Goal: Find specific page/section

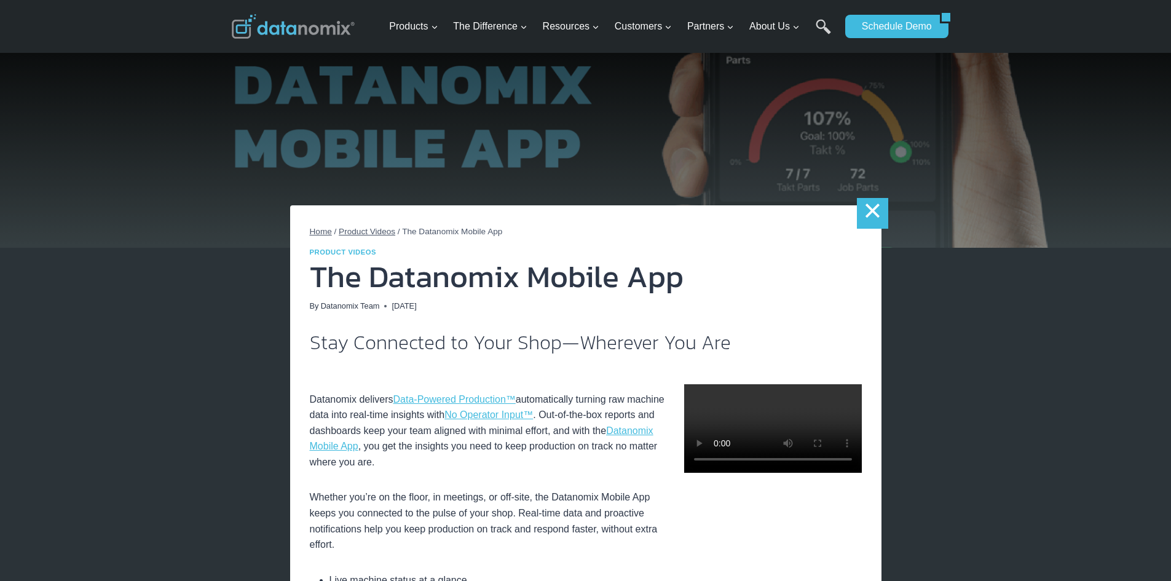
click at [873, 213] on link "×" at bounding box center [872, 213] width 31 height 31
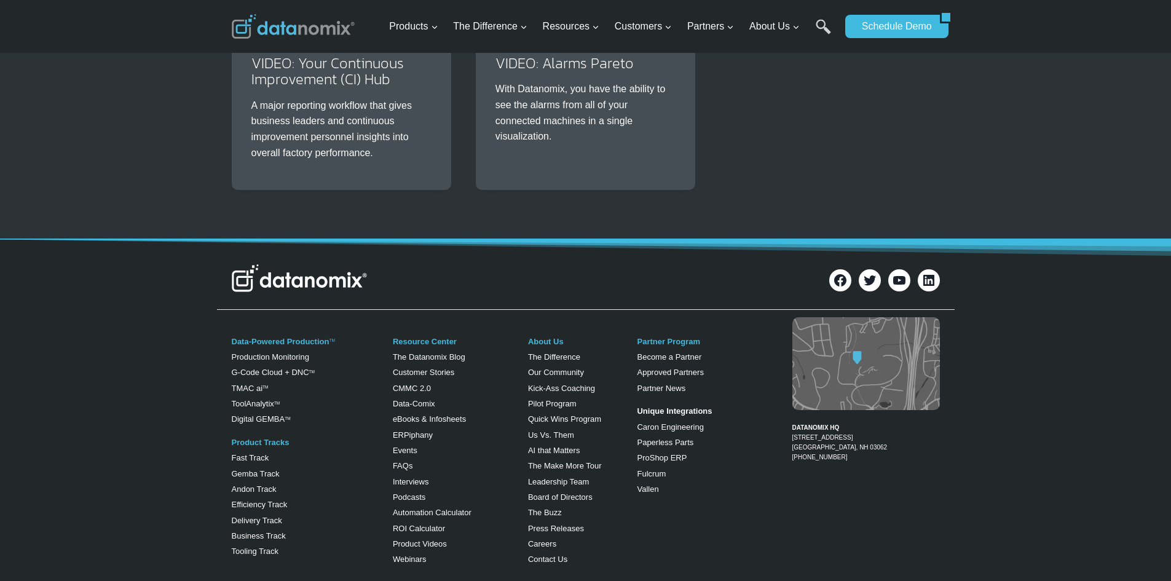
scroll to position [1537, 0]
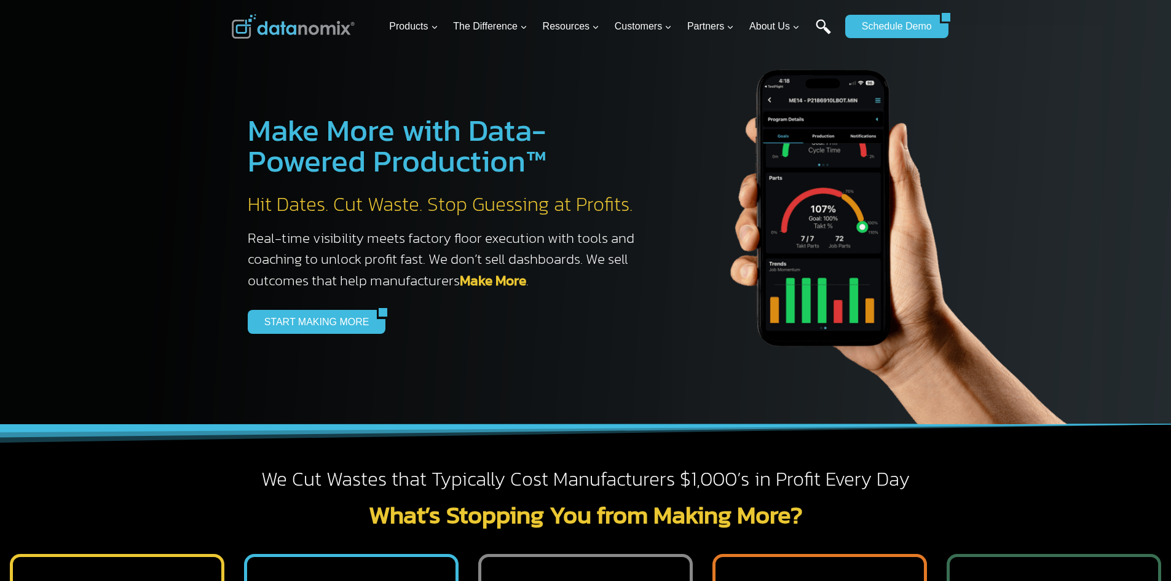
click at [822, 25] on link "Search" at bounding box center [823, 33] width 15 height 28
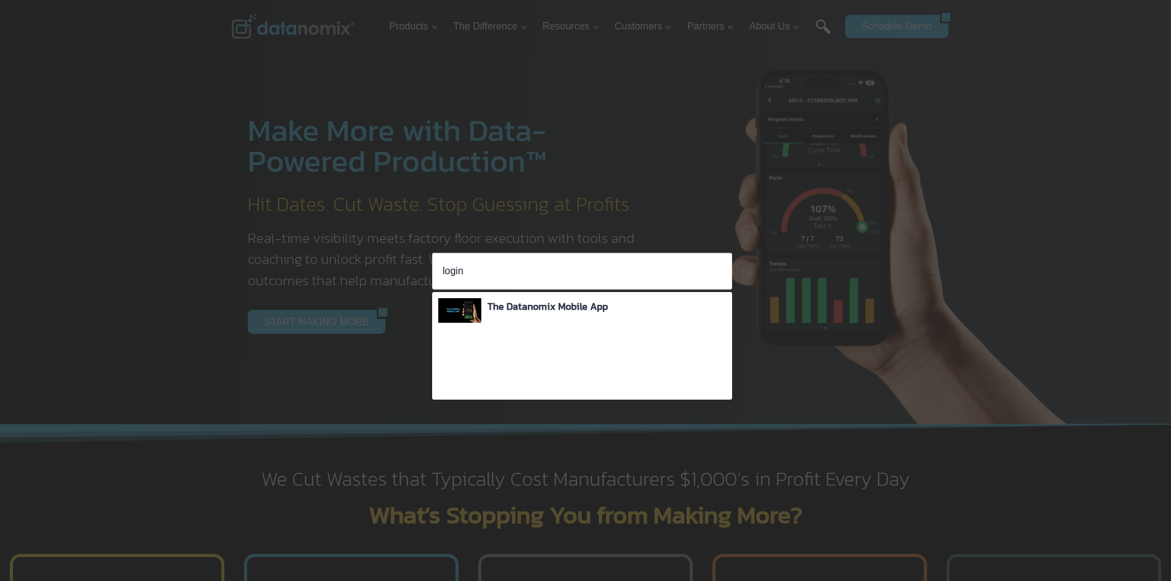
type input "login"
click input "Search" at bounding box center [0, 0] width 0 height 0
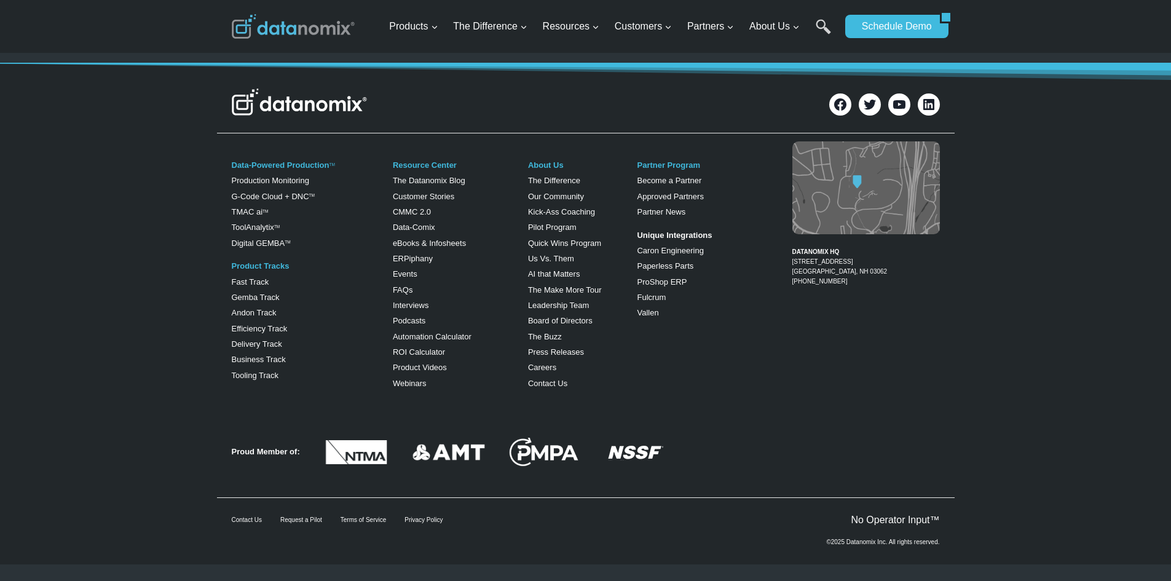
scroll to position [443, 0]
